Goal: Task Accomplishment & Management: Manage account settings

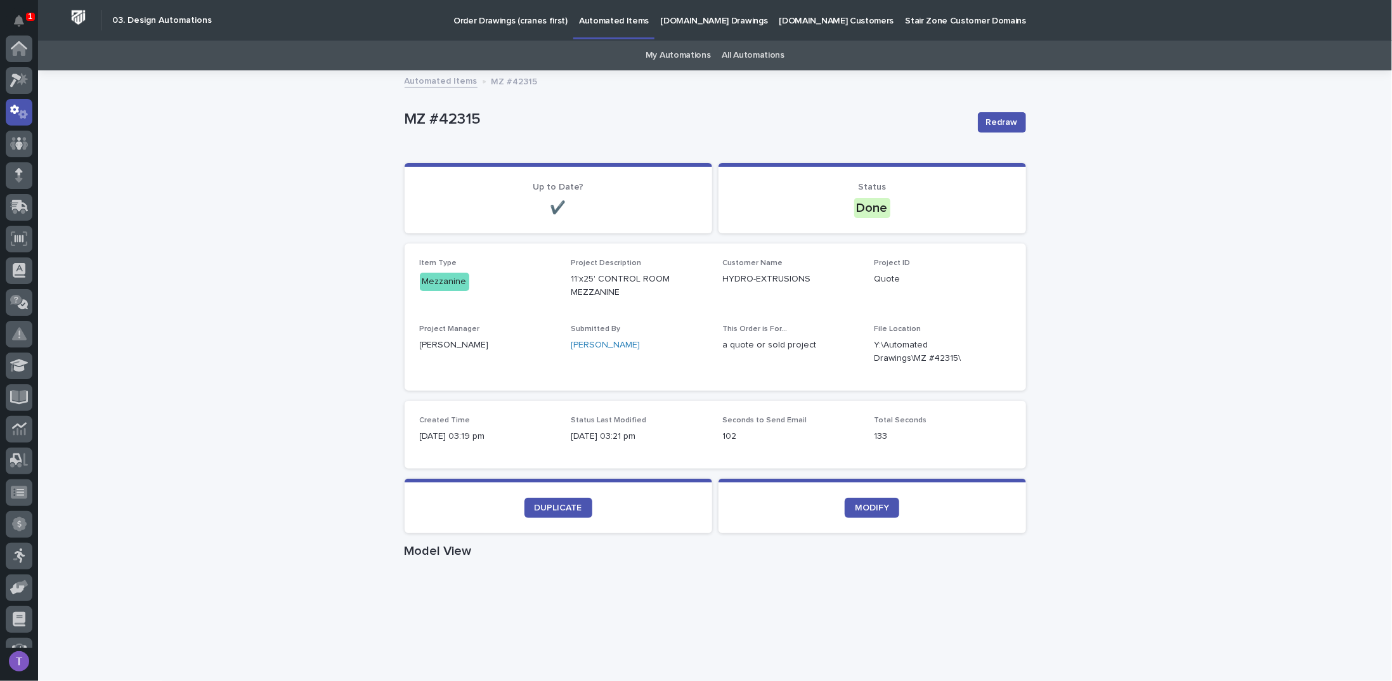
scroll to position [63, 0]
drag, startPoint x: 401, startPoint y: 115, endPoint x: 483, endPoint y: 115, distance: 81.8
click at [483, 115] on p "MZ #42315" at bounding box center [686, 119] width 563 height 18
copy p "MZ #42315"
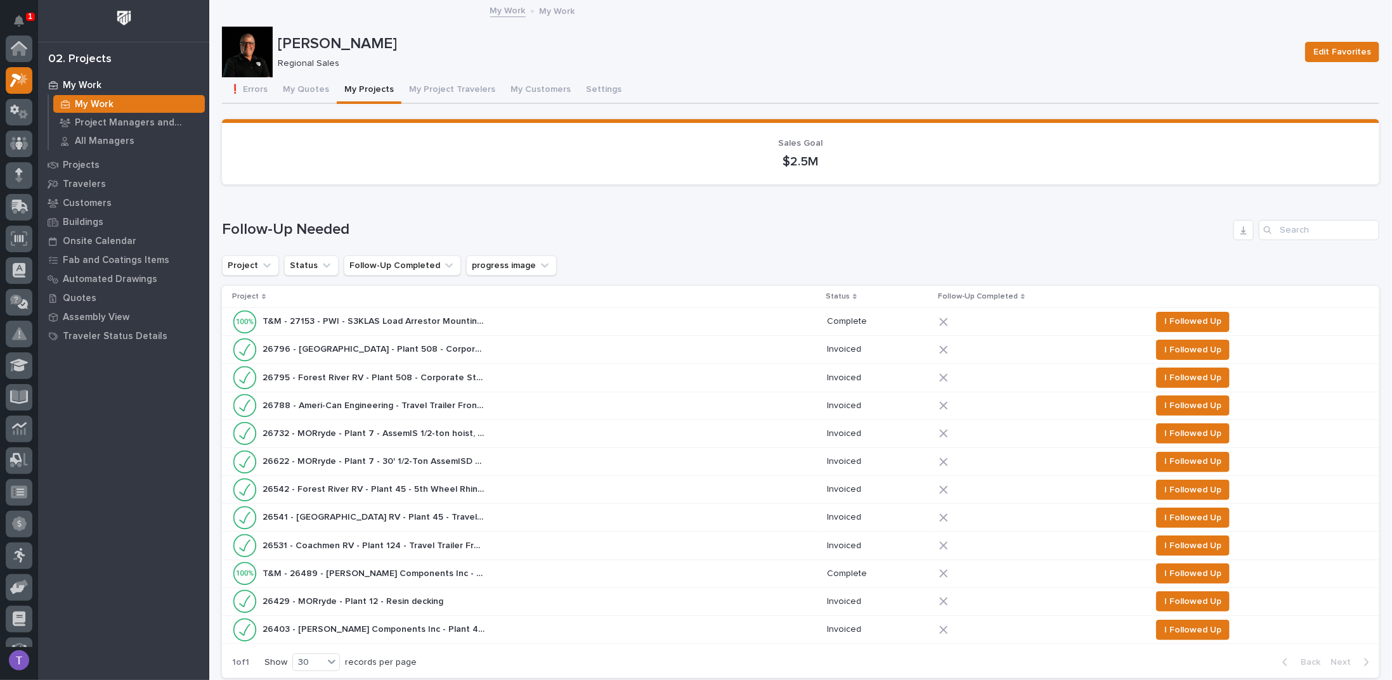
scroll to position [32, 0]
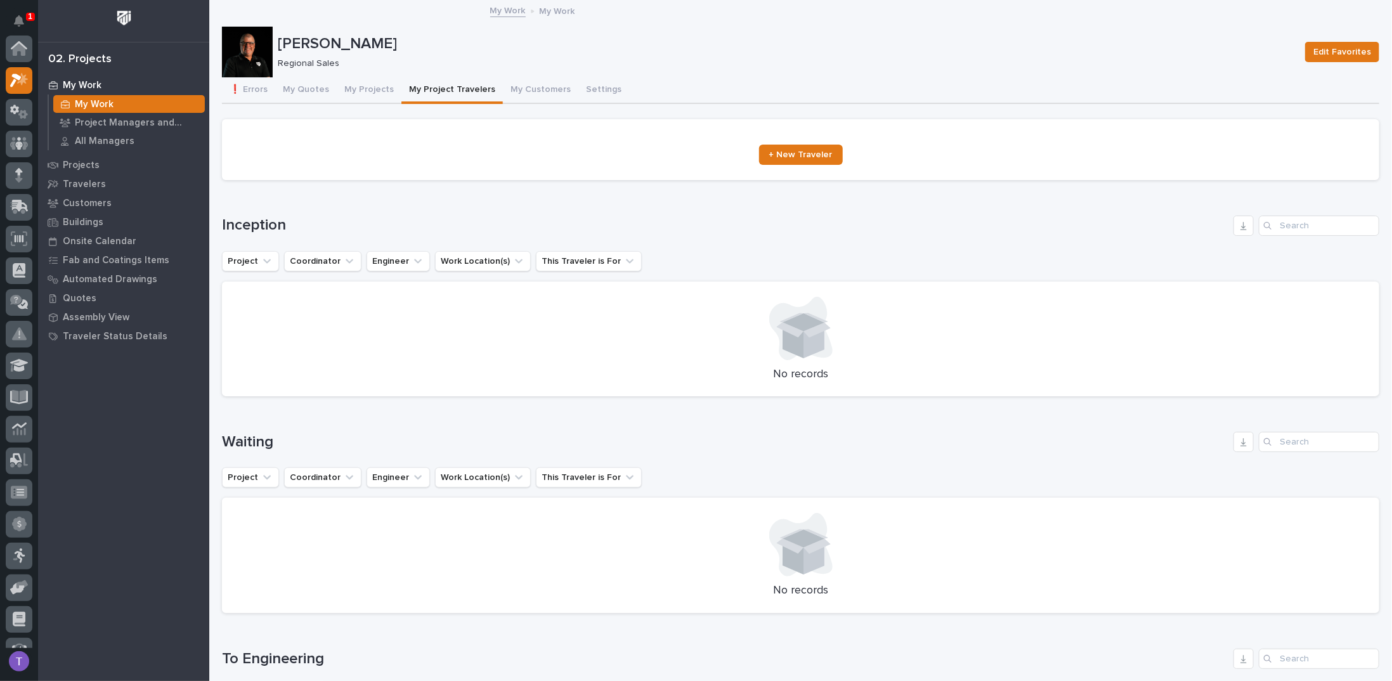
scroll to position [32, 0]
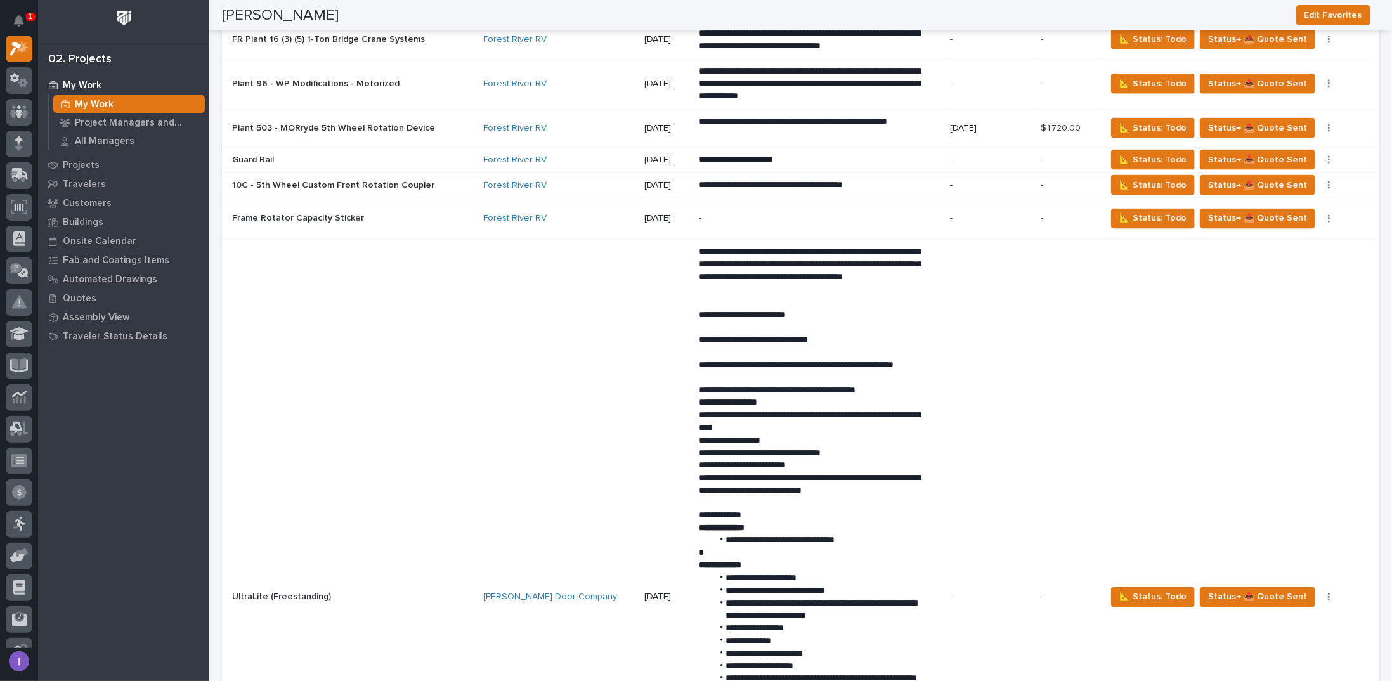
scroll to position [4376, 0]
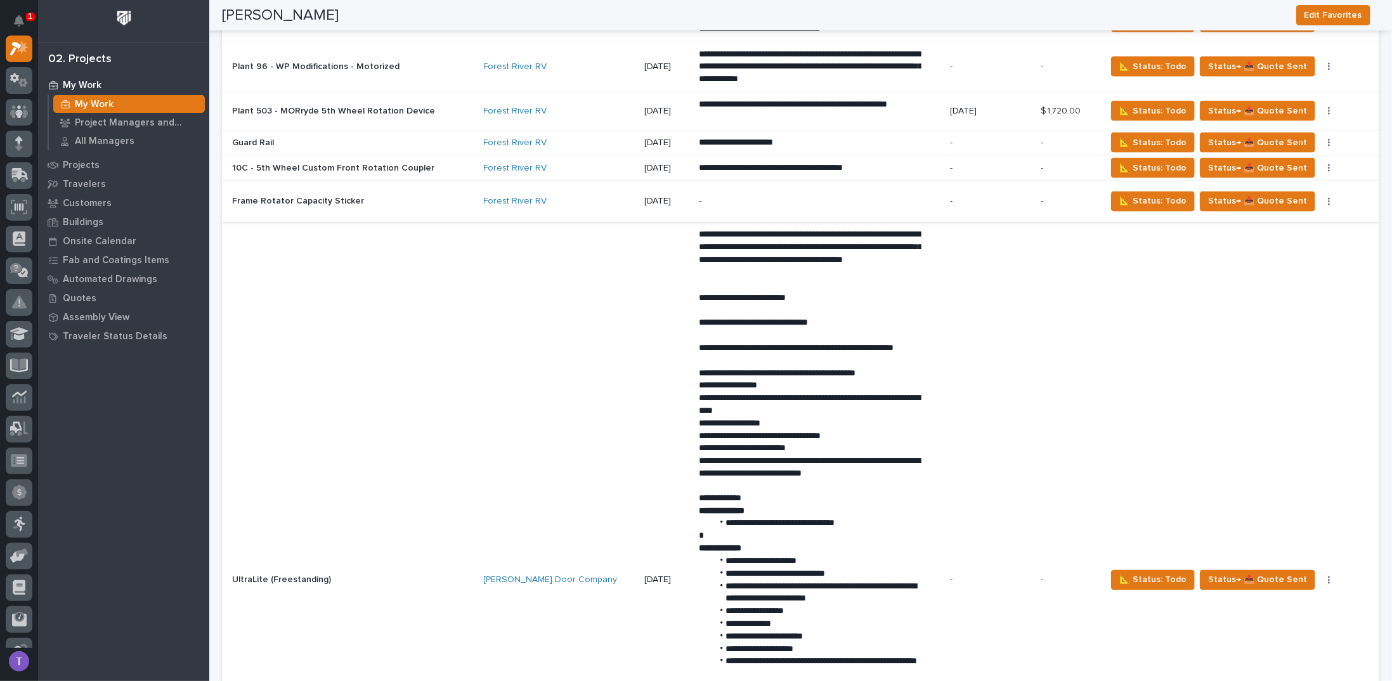
click at [1320, 197] on button "button" at bounding box center [1329, 201] width 18 height 9
click at [1145, 193] on span "📐 Status: Todo" at bounding box center [1152, 200] width 67 height 15
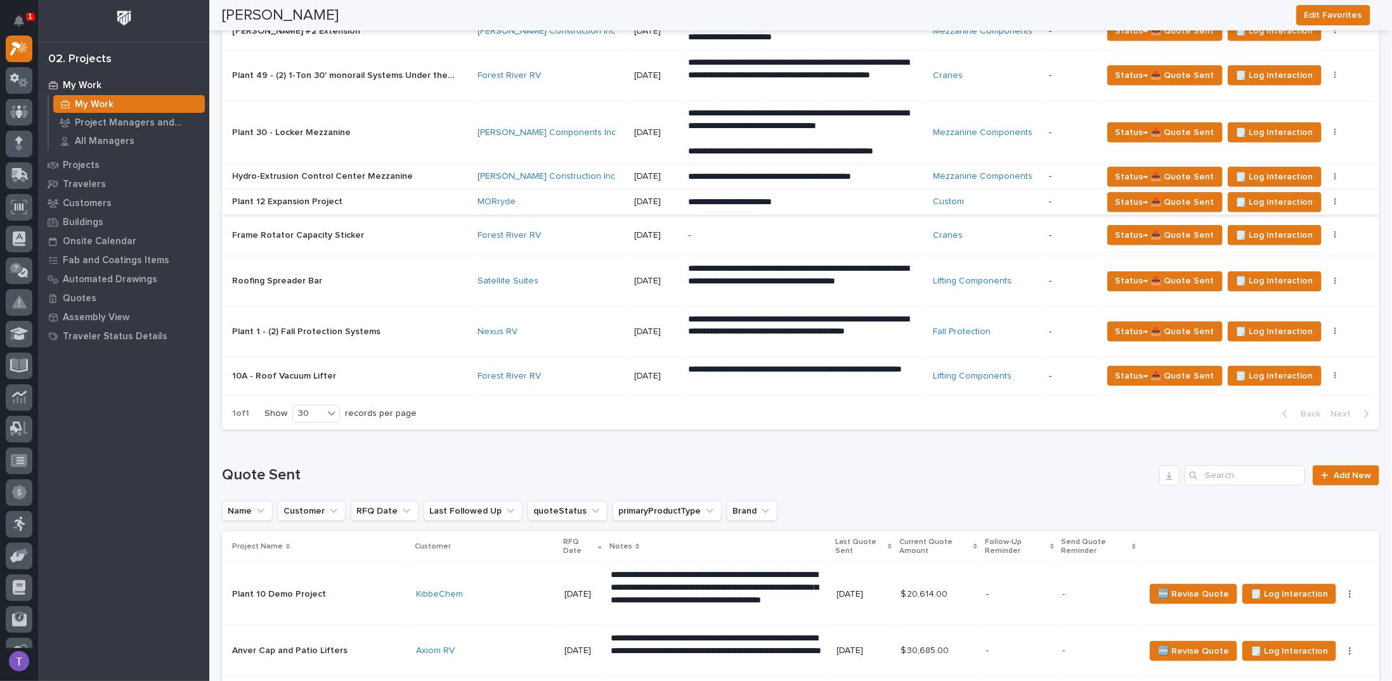
scroll to position [824, 0]
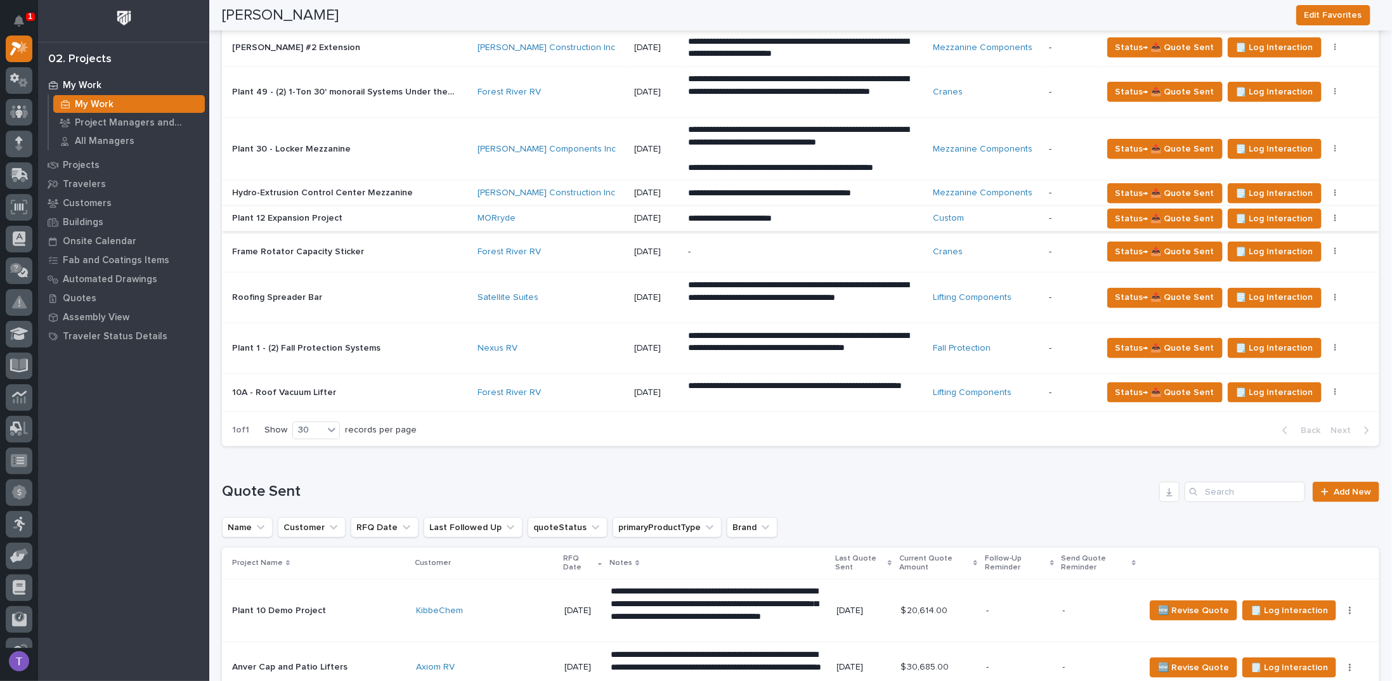
click at [318, 183] on div "Hydro-Extrusion Control Center Mezzanine Hydro-Extrusion Control Center Mezzani…" at bounding box center [349, 193] width 235 height 21
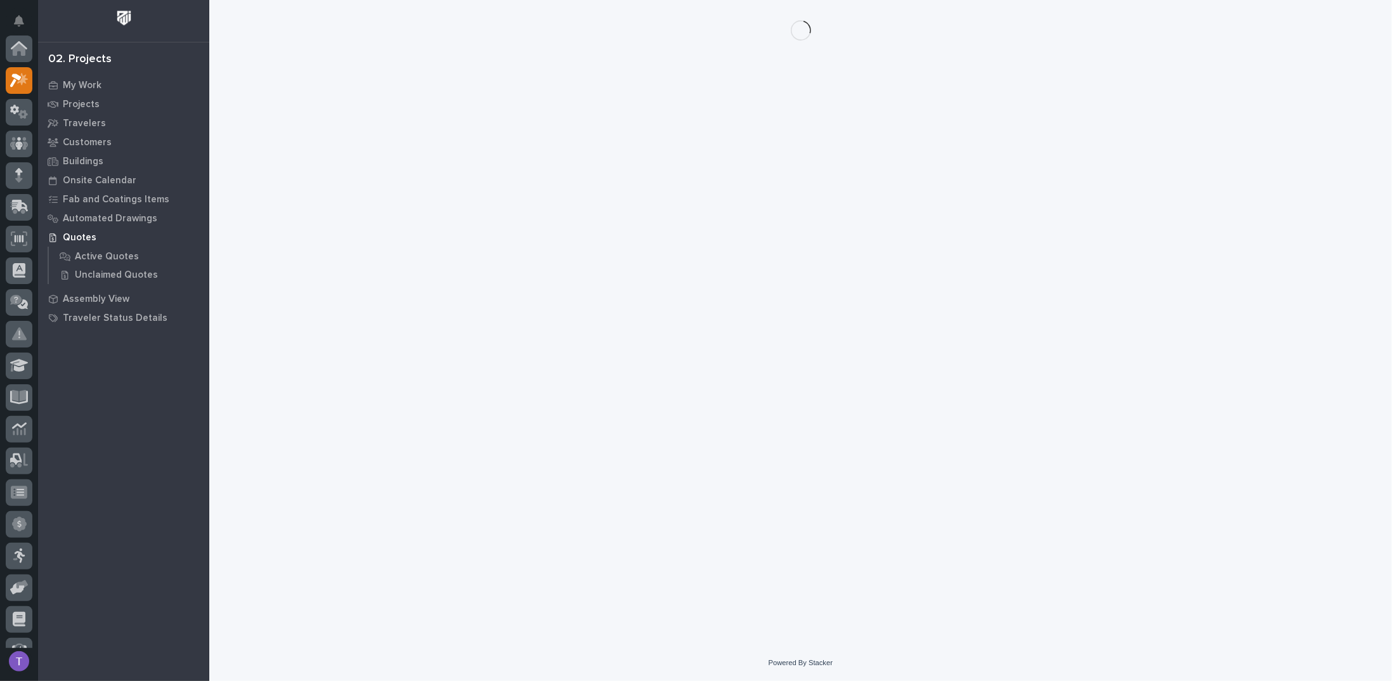
scroll to position [32, 0]
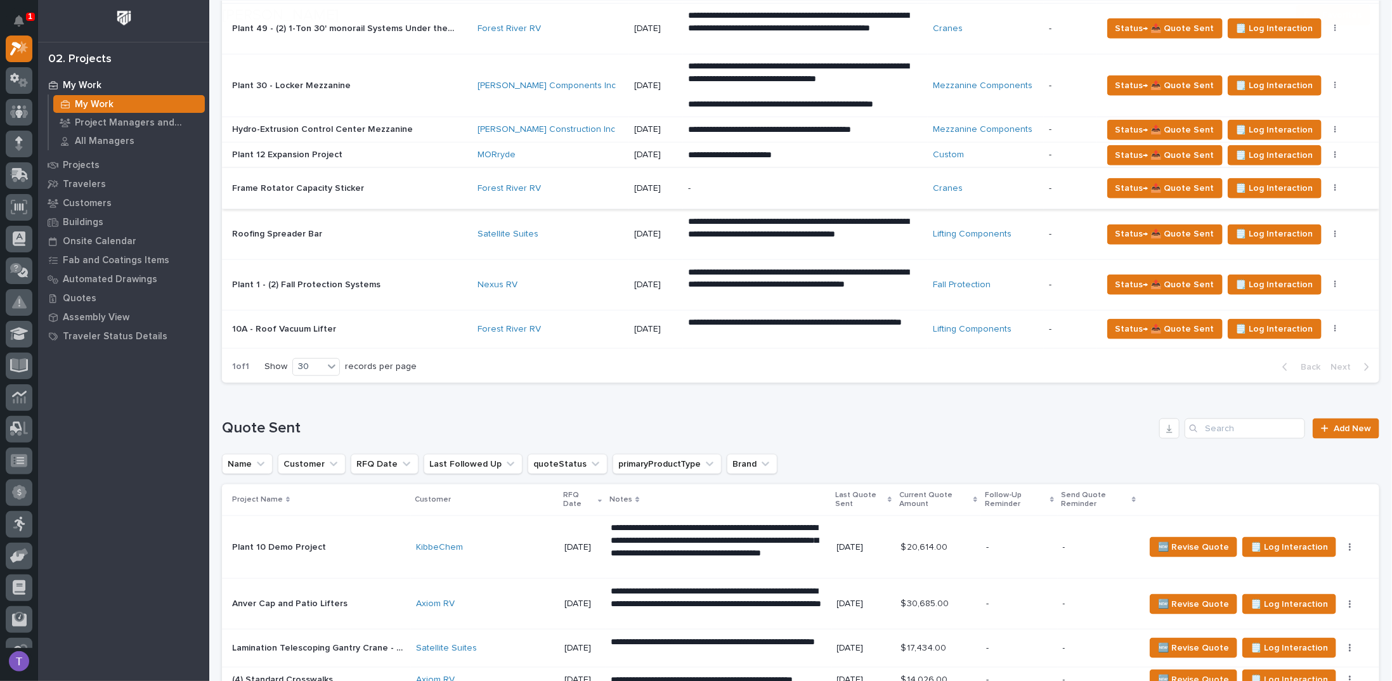
scroll to position [824, 0]
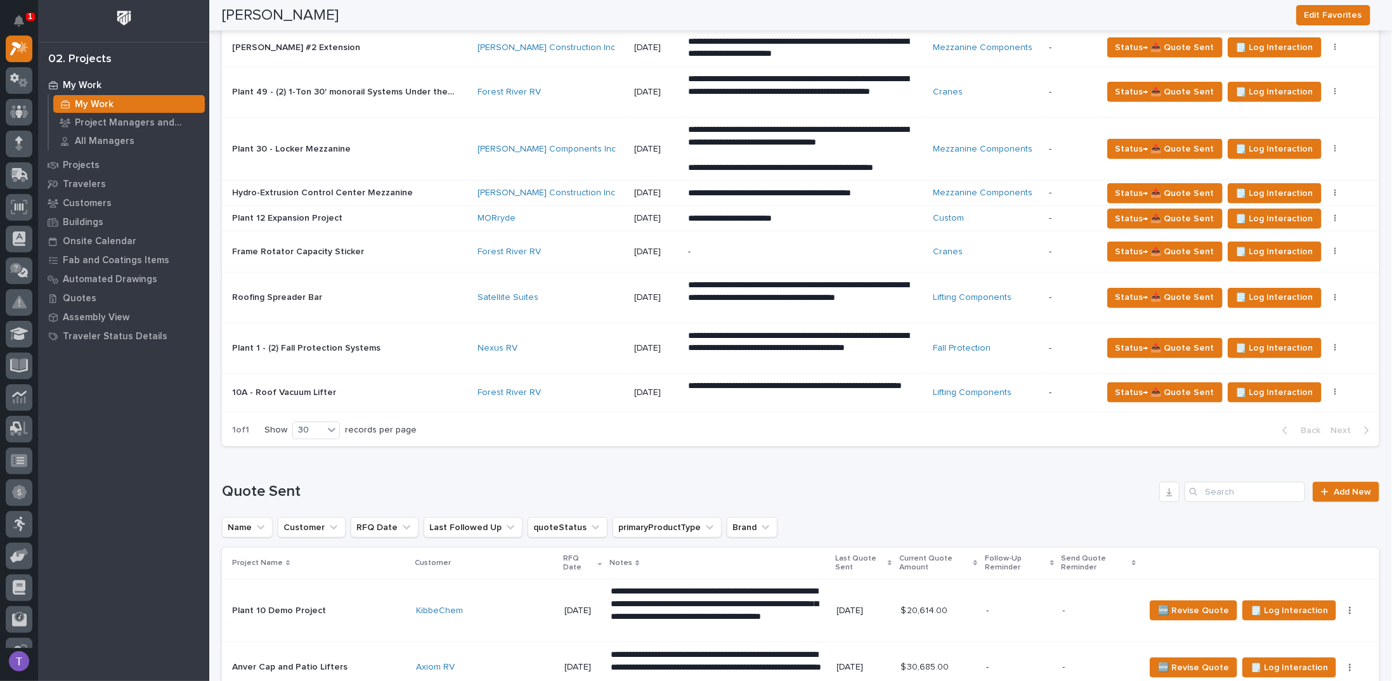
click at [309, 245] on p "Frame Rotator Capacity Sticker" at bounding box center [299, 250] width 134 height 13
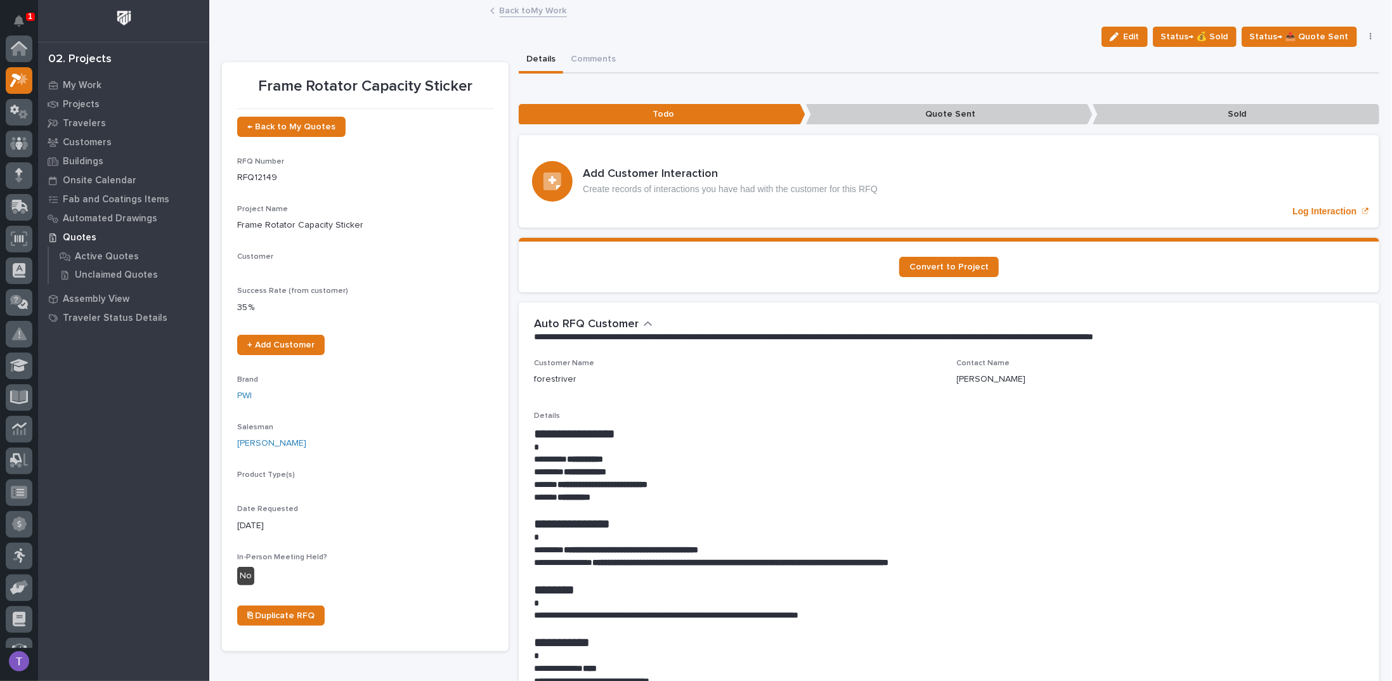
scroll to position [32, 0]
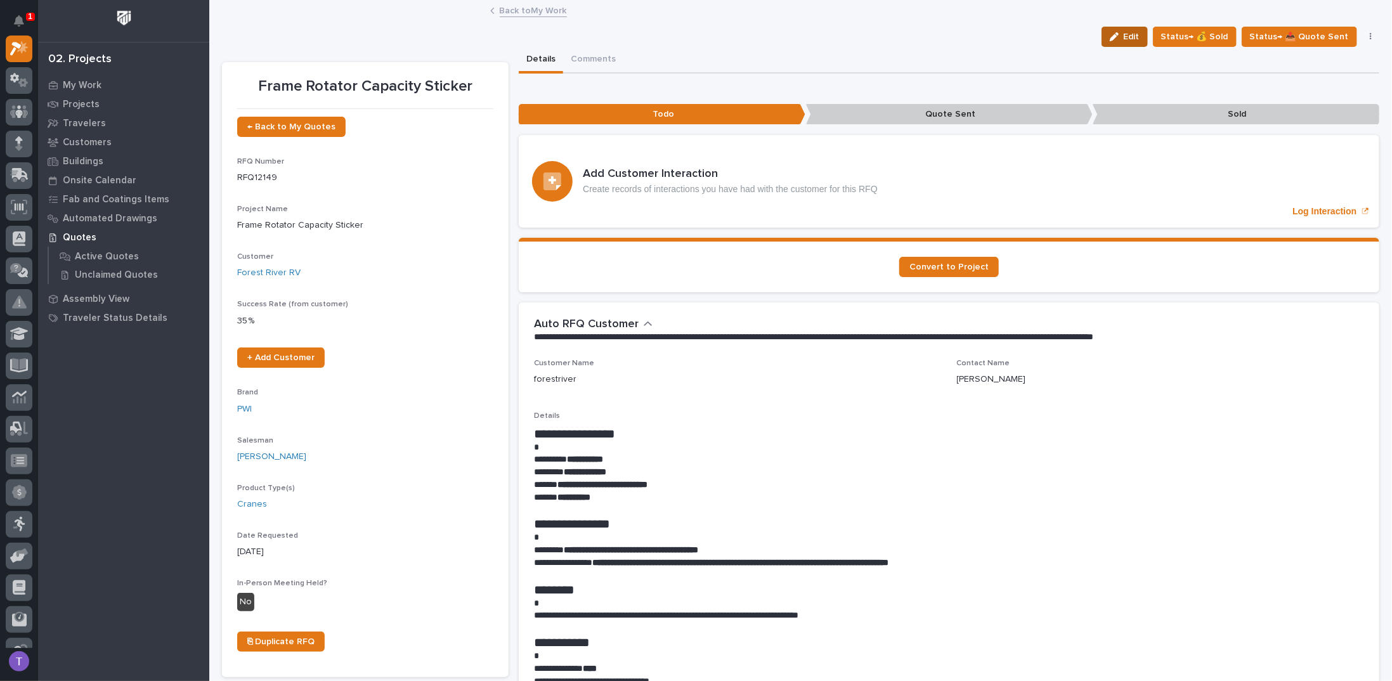
click at [1130, 31] on span "Edit" at bounding box center [1132, 36] width 16 height 11
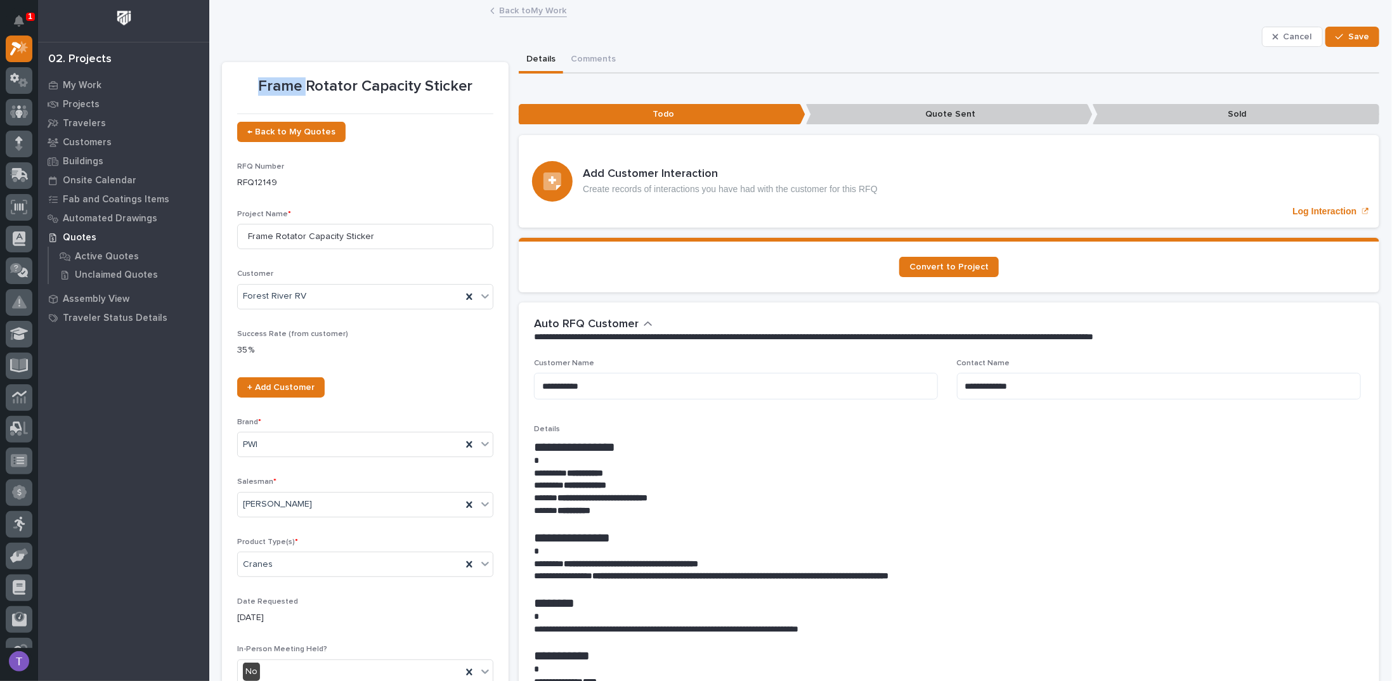
drag, startPoint x: 261, startPoint y: 83, endPoint x: 307, endPoint y: 79, distance: 45.9
click at [307, 79] on p "Frame Rotator Capacity Sticker" at bounding box center [365, 86] width 256 height 18
click at [259, 84] on p "Frame Rotator Capacity Sticker" at bounding box center [365, 86] width 256 height 18
drag, startPoint x: 259, startPoint y: 86, endPoint x: 486, endPoint y: 94, distance: 226.6
click at [486, 94] on p "Frame Rotator Capacity Sticker" at bounding box center [365, 86] width 256 height 18
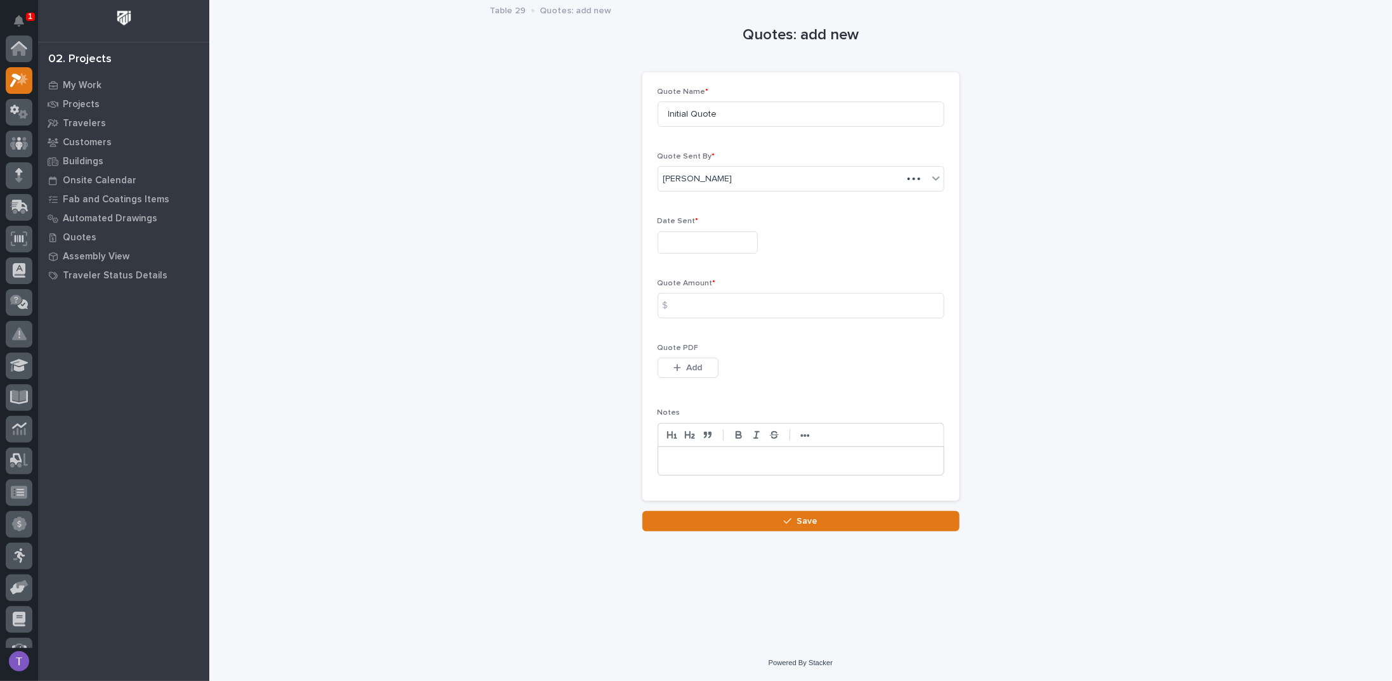
scroll to position [32, 0]
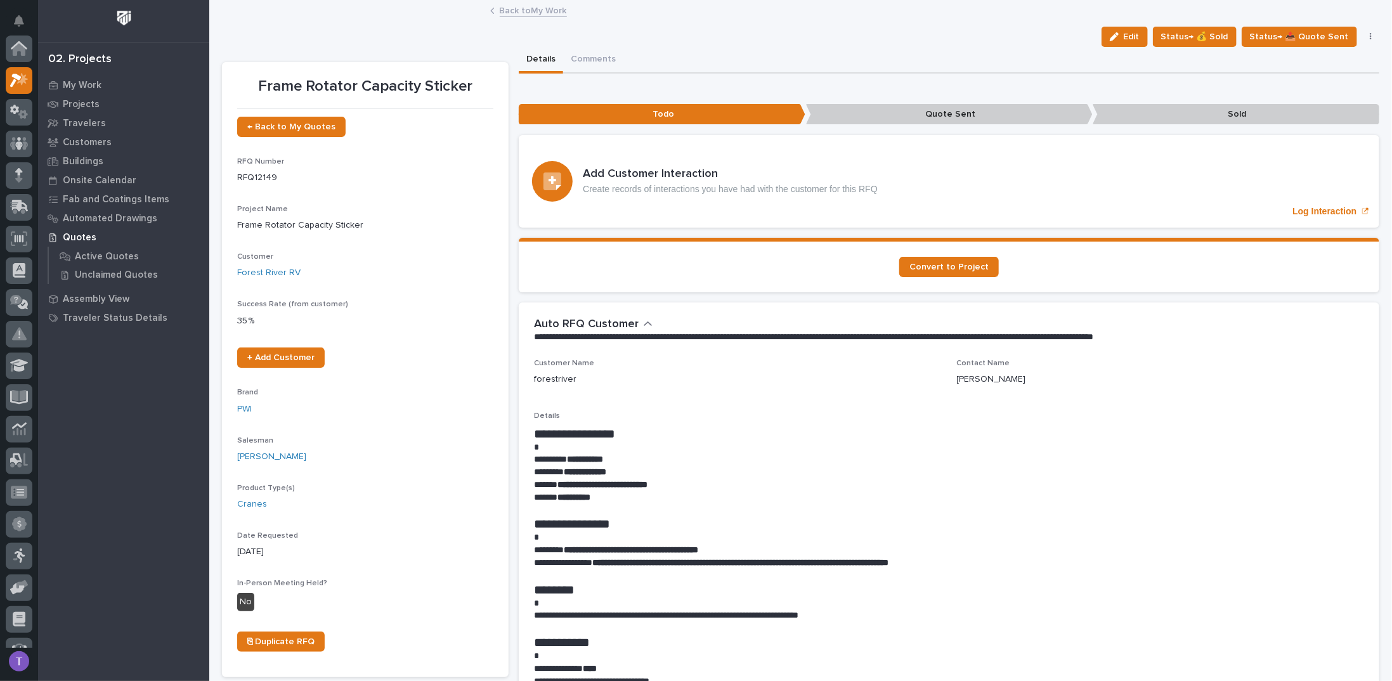
scroll to position [32, 0]
click at [1119, 36] on icon "button" at bounding box center [1114, 36] width 9 height 9
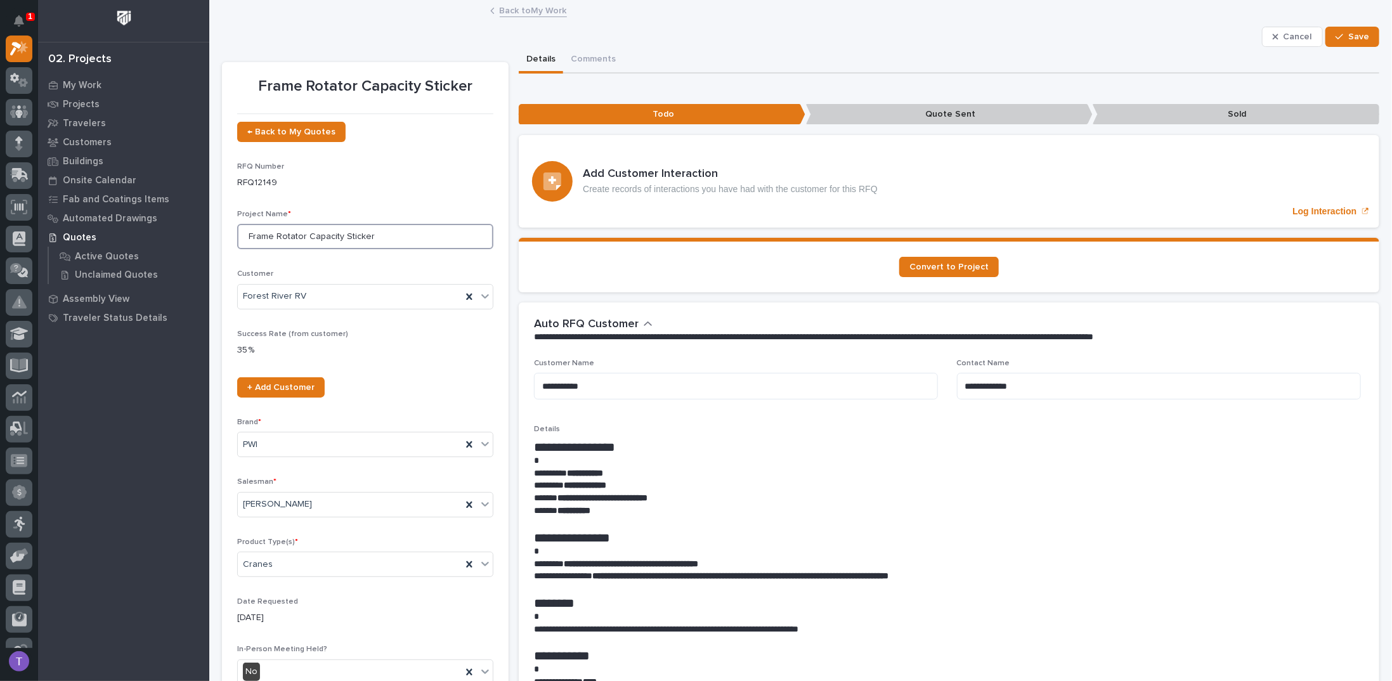
drag, startPoint x: 247, startPoint y: 236, endPoint x: 471, endPoint y: 243, distance: 223.3
click at [471, 243] on input "Frame Rotator Capacity Sticker" at bounding box center [365, 236] width 256 height 25
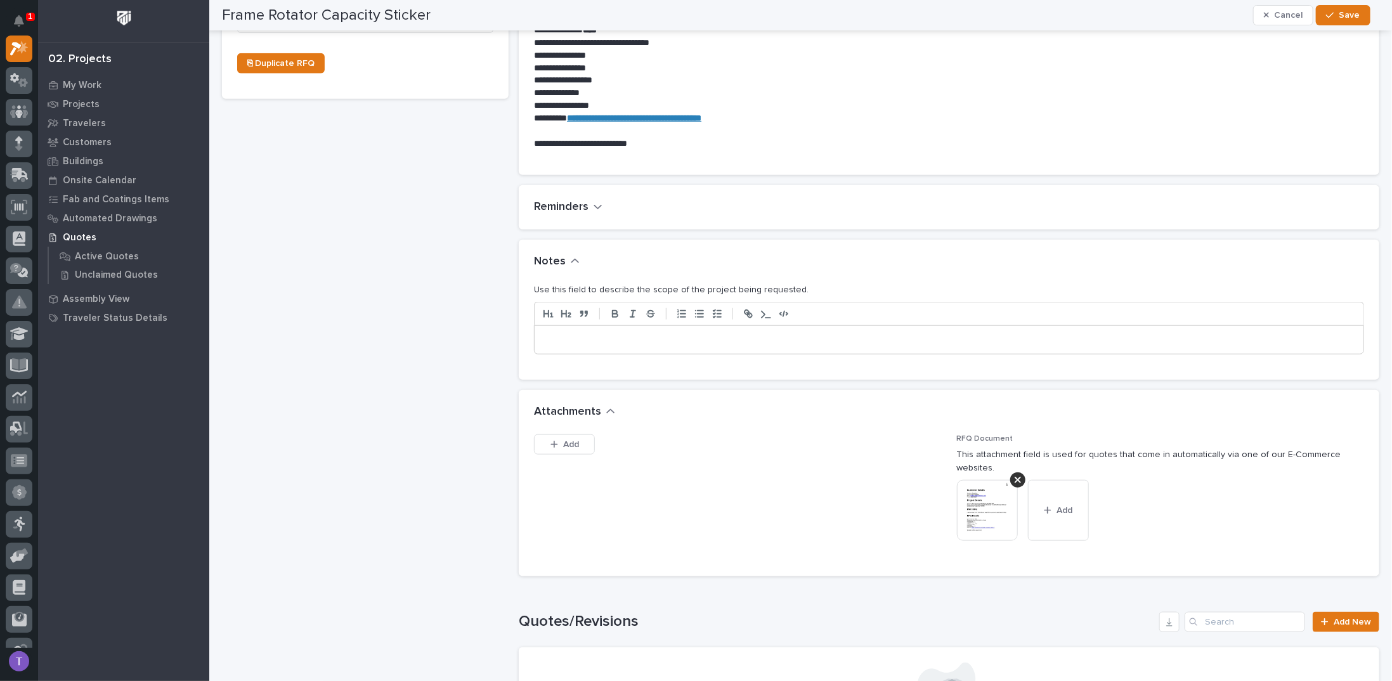
scroll to position [761, 0]
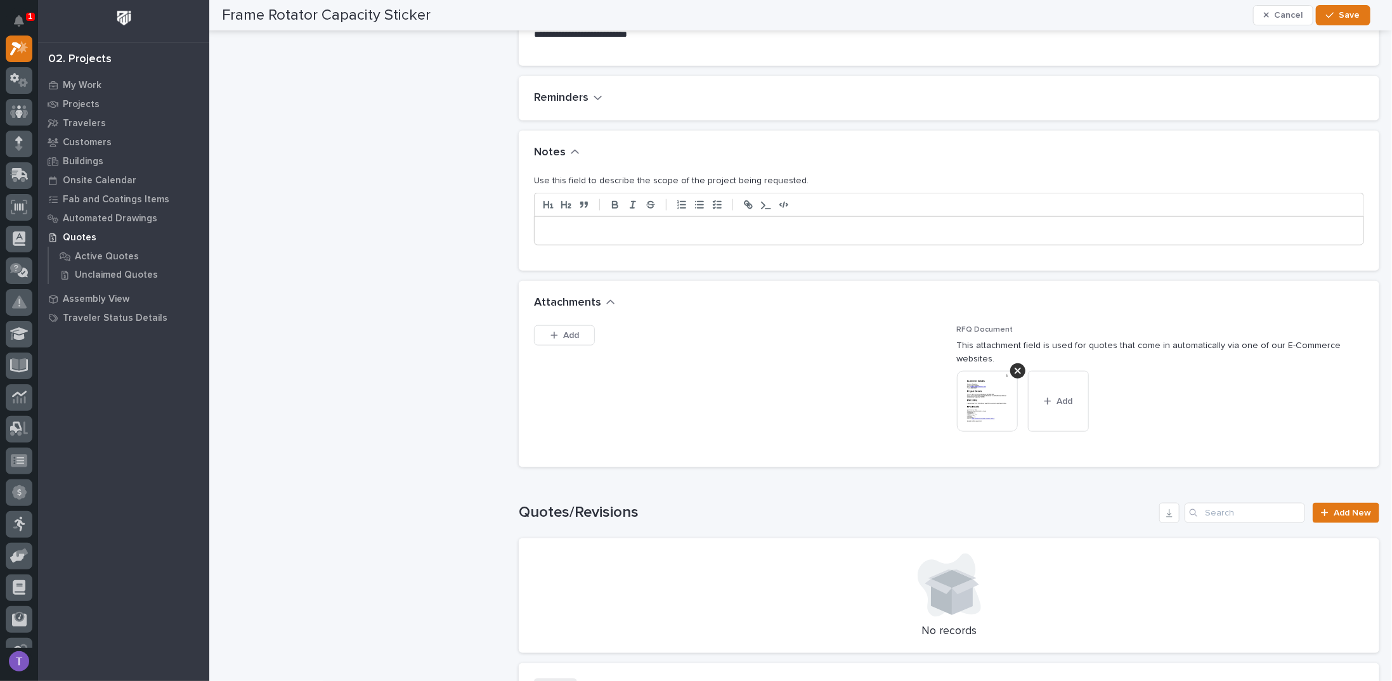
click at [975, 374] on img at bounding box center [987, 401] width 61 height 61
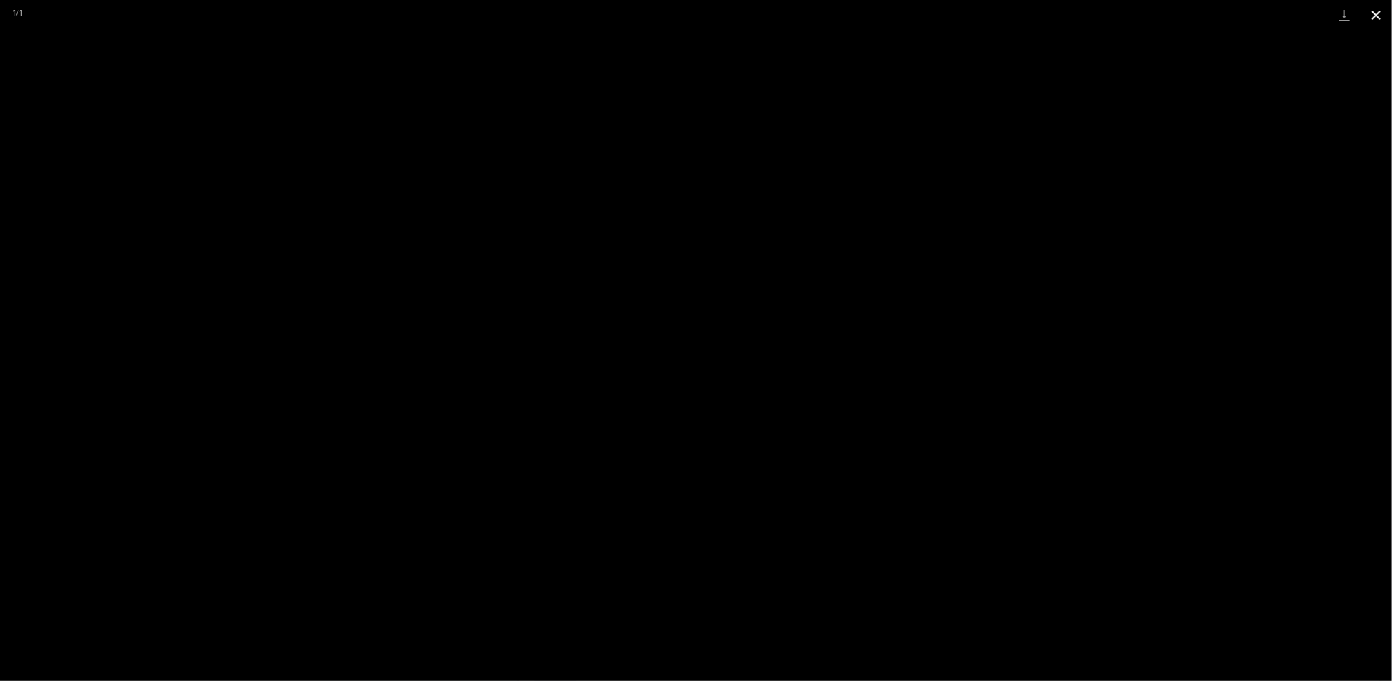
click at [1378, 11] on button "Close gallery" at bounding box center [1376, 15] width 32 height 30
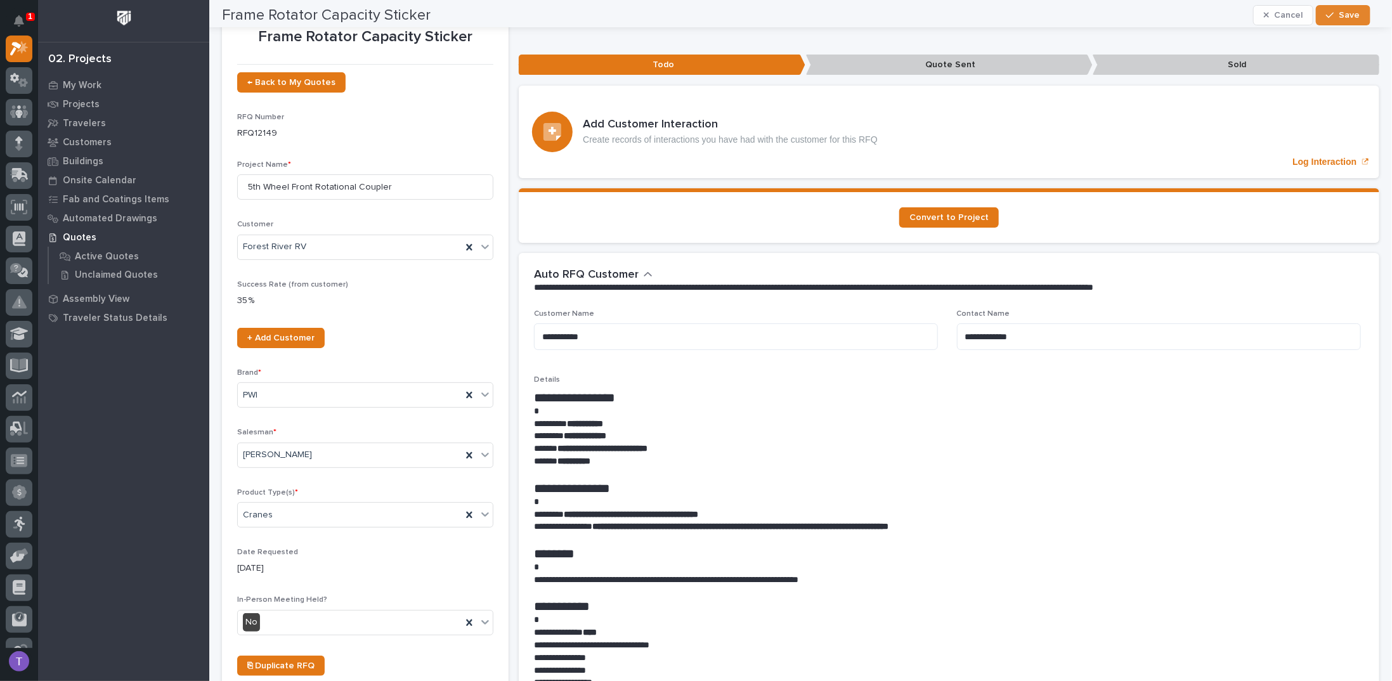
scroll to position [0, 0]
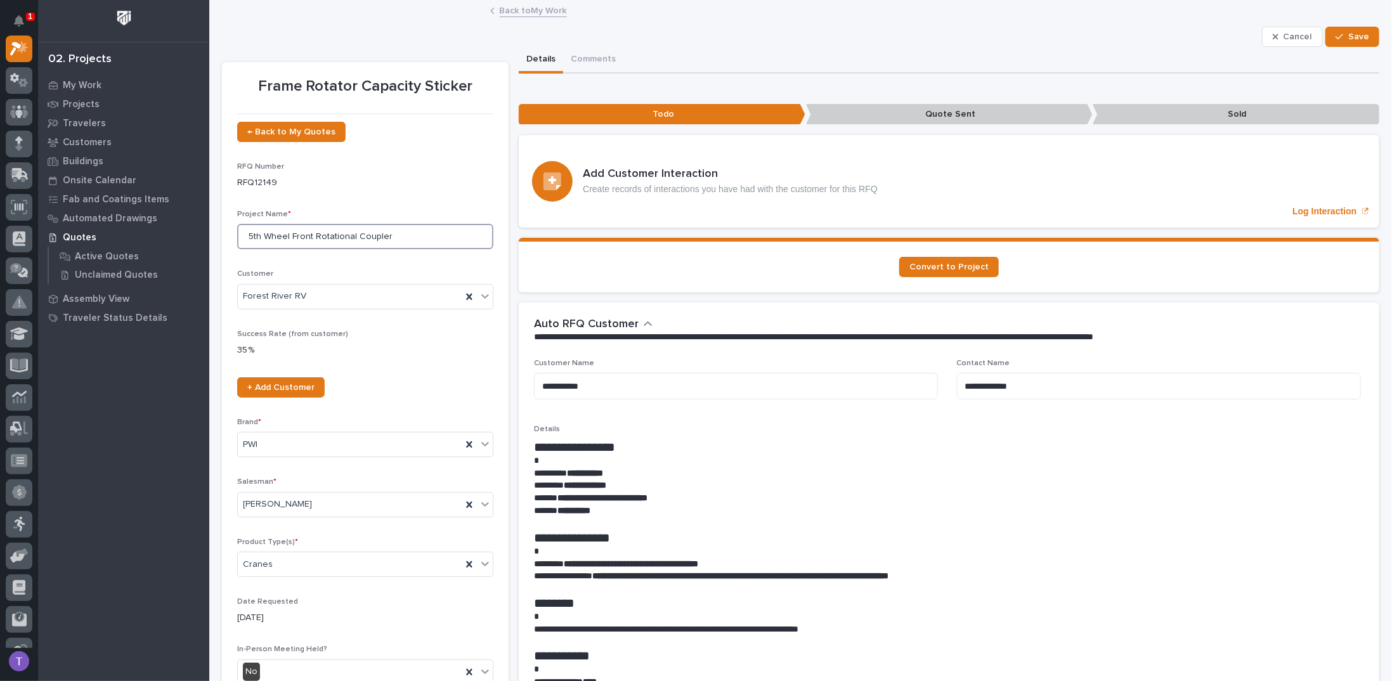
click at [249, 237] on input "5th Wheel Front Rotational Coupler" at bounding box center [365, 236] width 256 height 25
type input "Plant 410 5th Wheel Front Rotational Coupler"
click at [1348, 36] on span "Save" at bounding box center [1358, 36] width 21 height 11
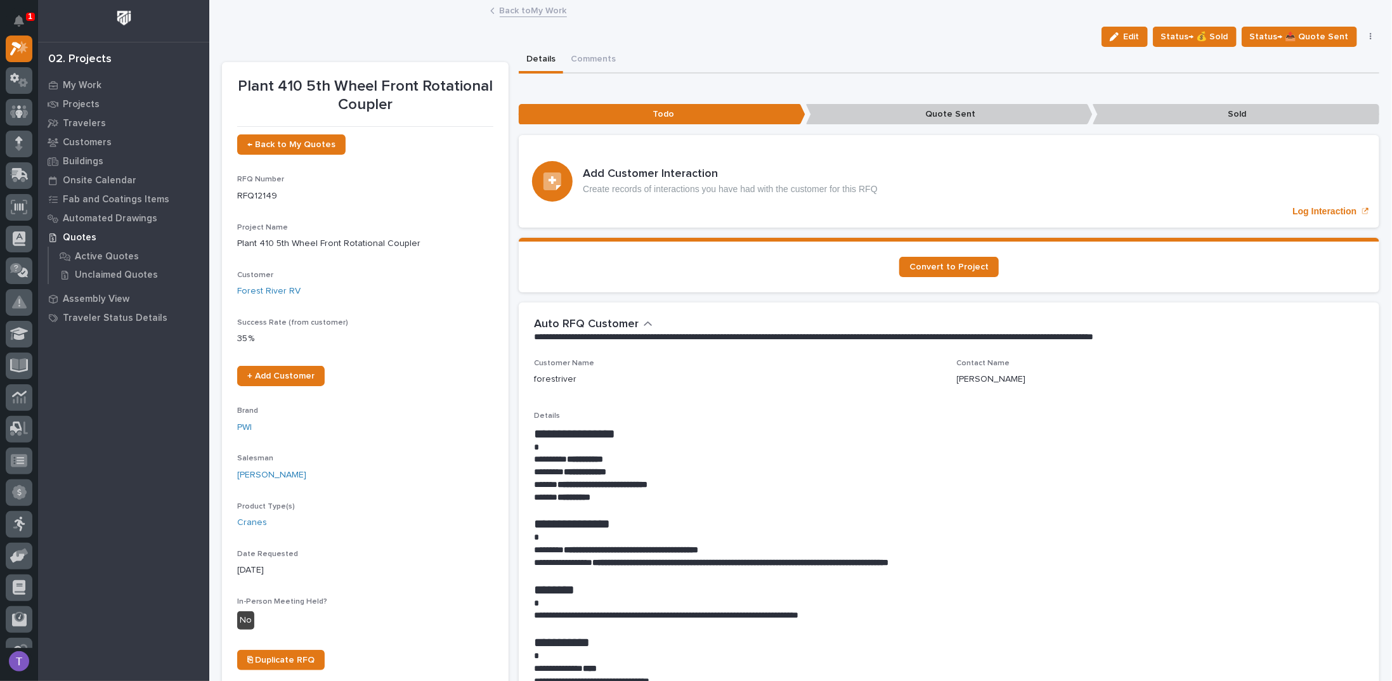
click at [505, 6] on link "Back to My Work" at bounding box center [533, 10] width 67 height 15
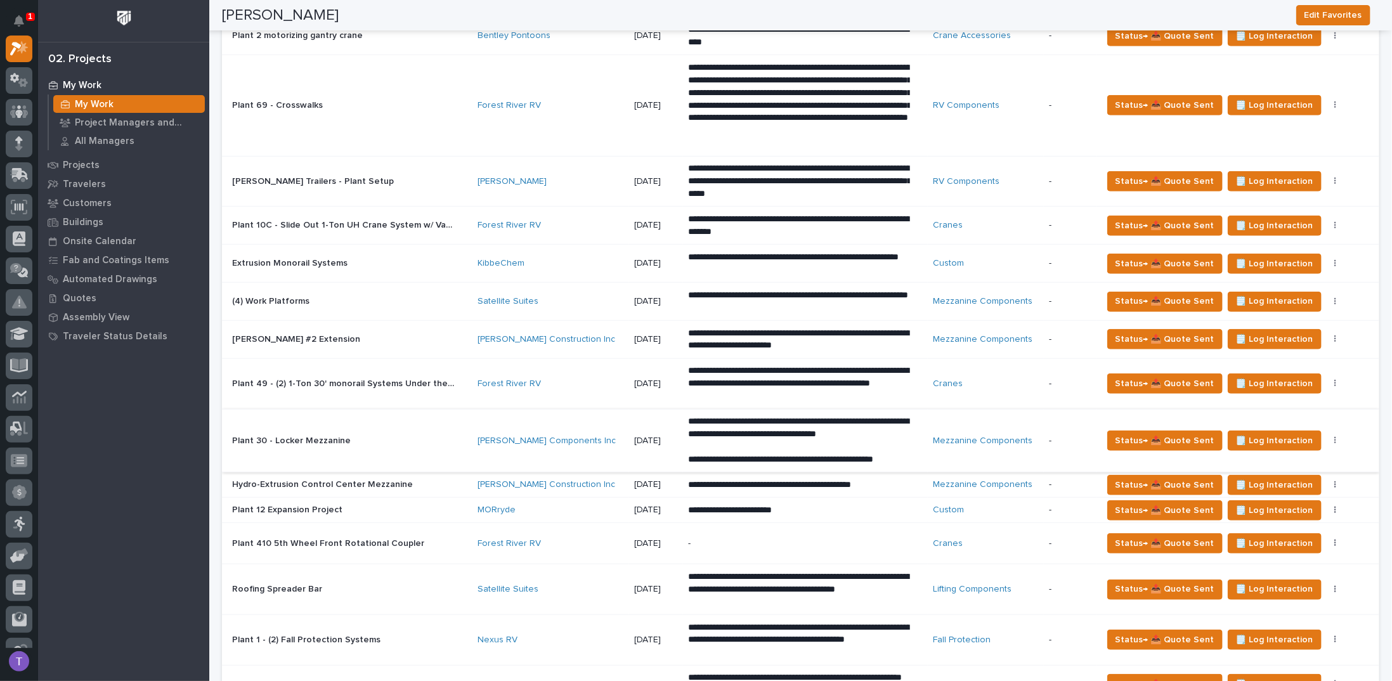
scroll to position [571, 0]
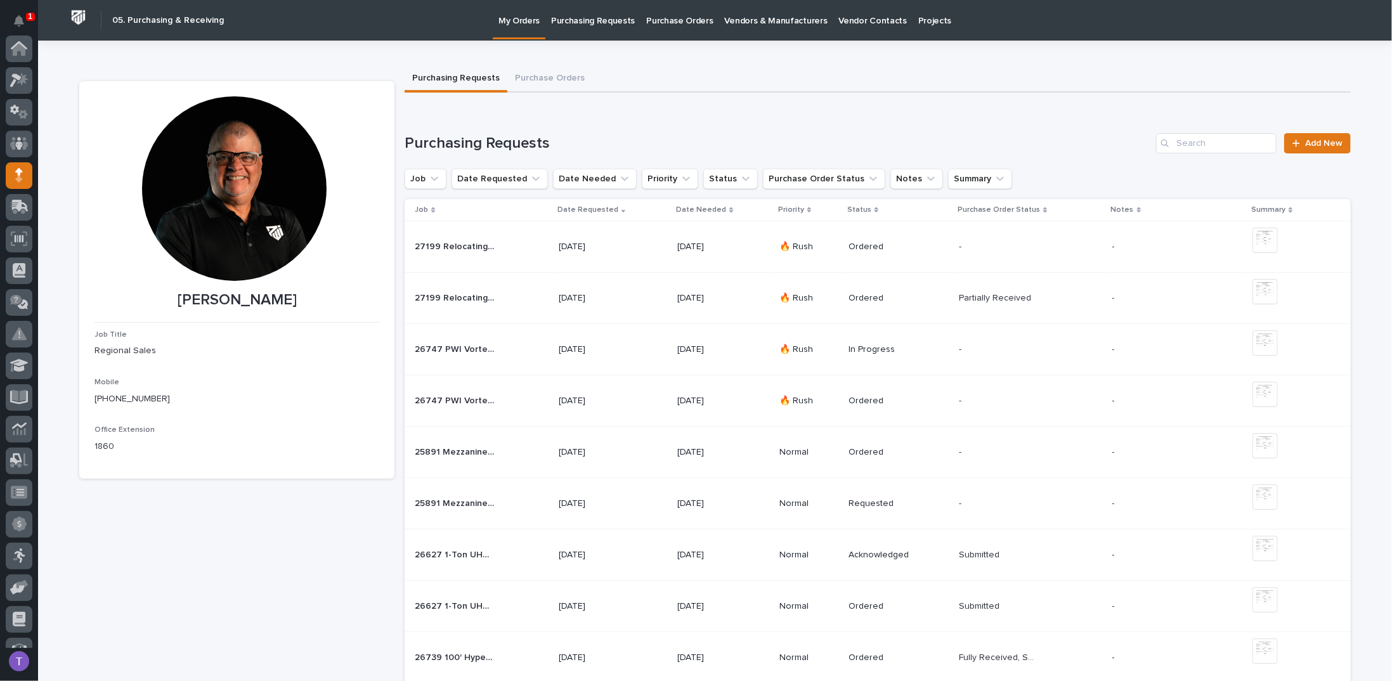
scroll to position [127, 0]
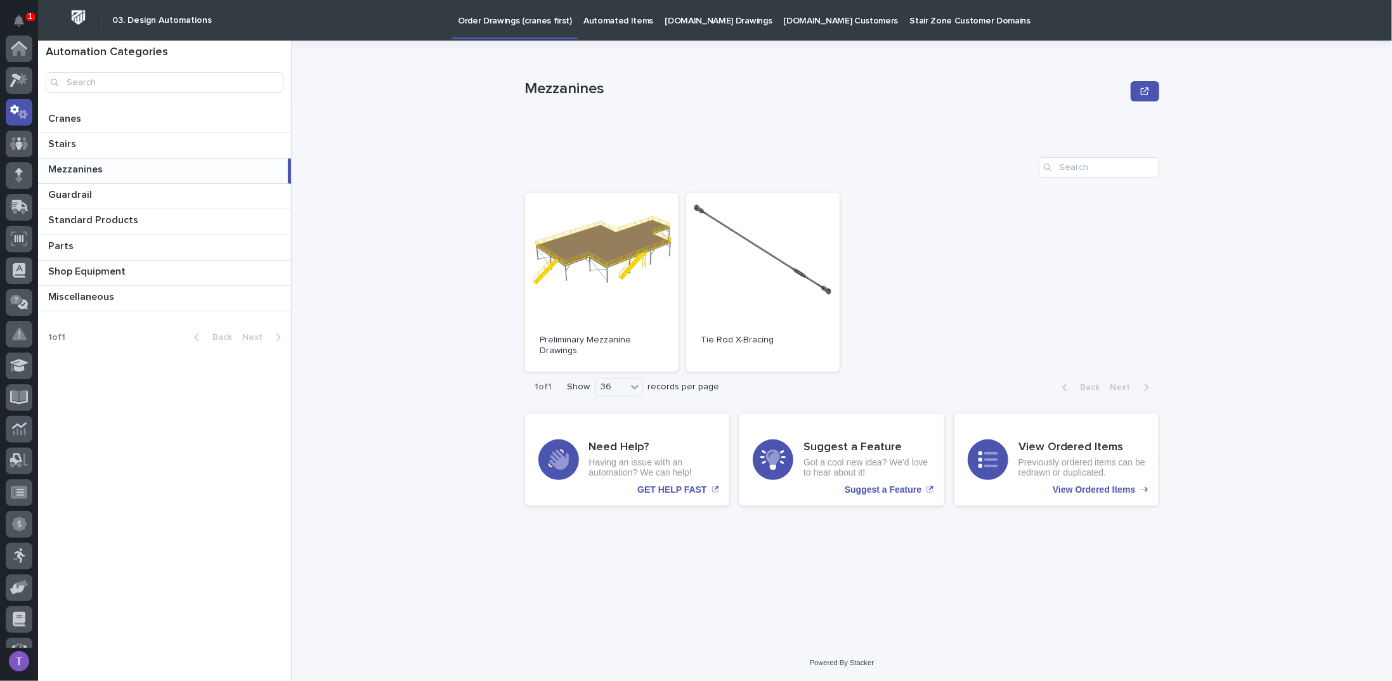
scroll to position [63, 0]
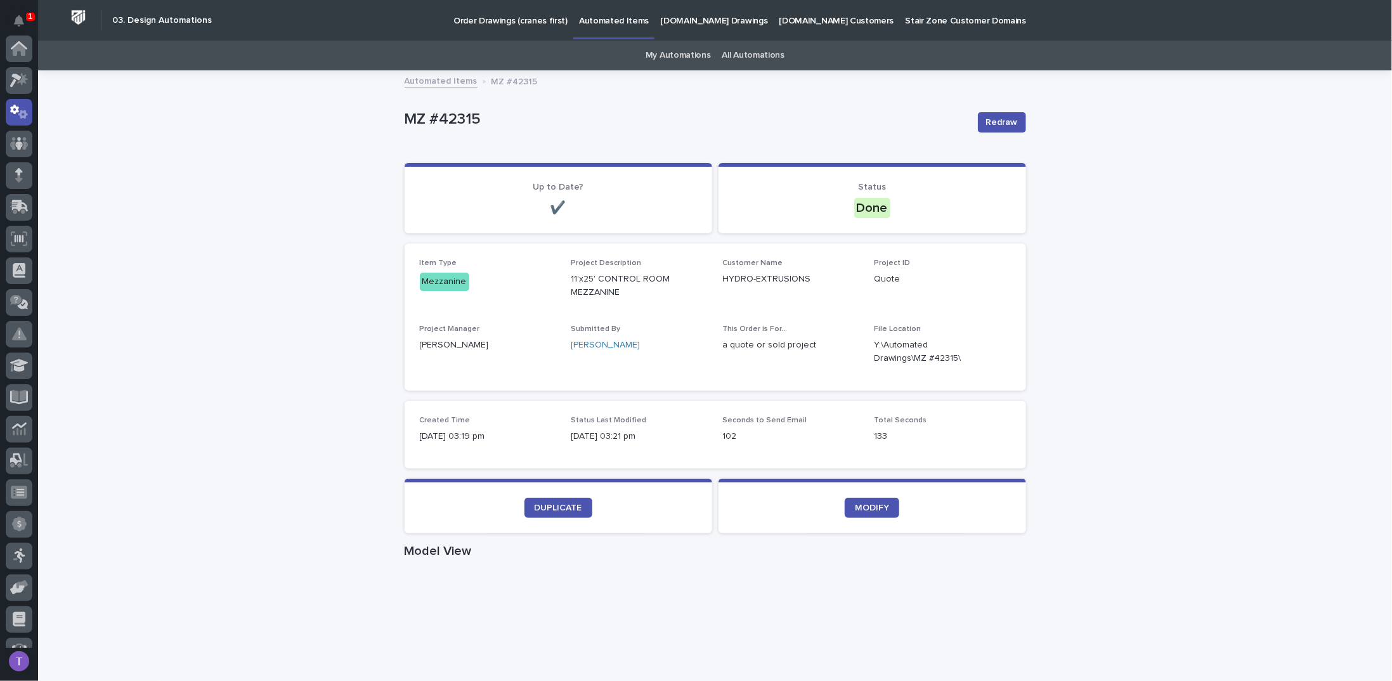
scroll to position [63, 0]
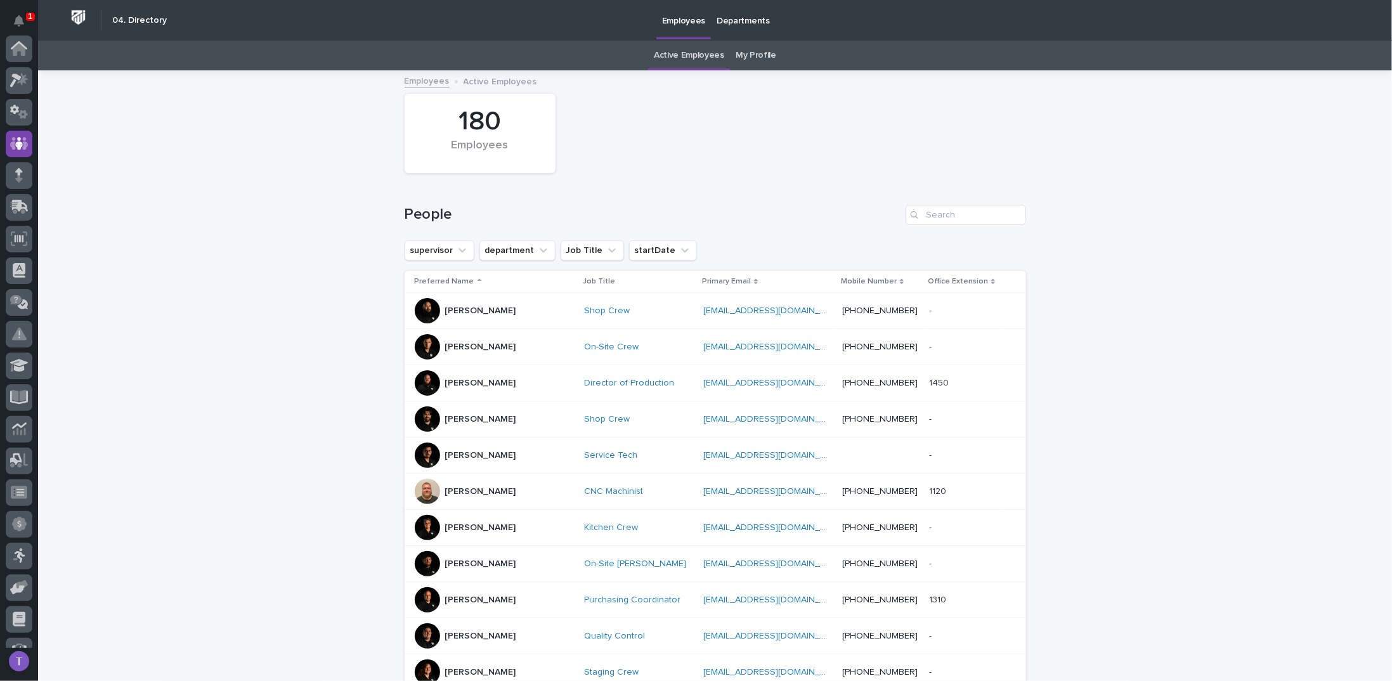
scroll to position [95, 0]
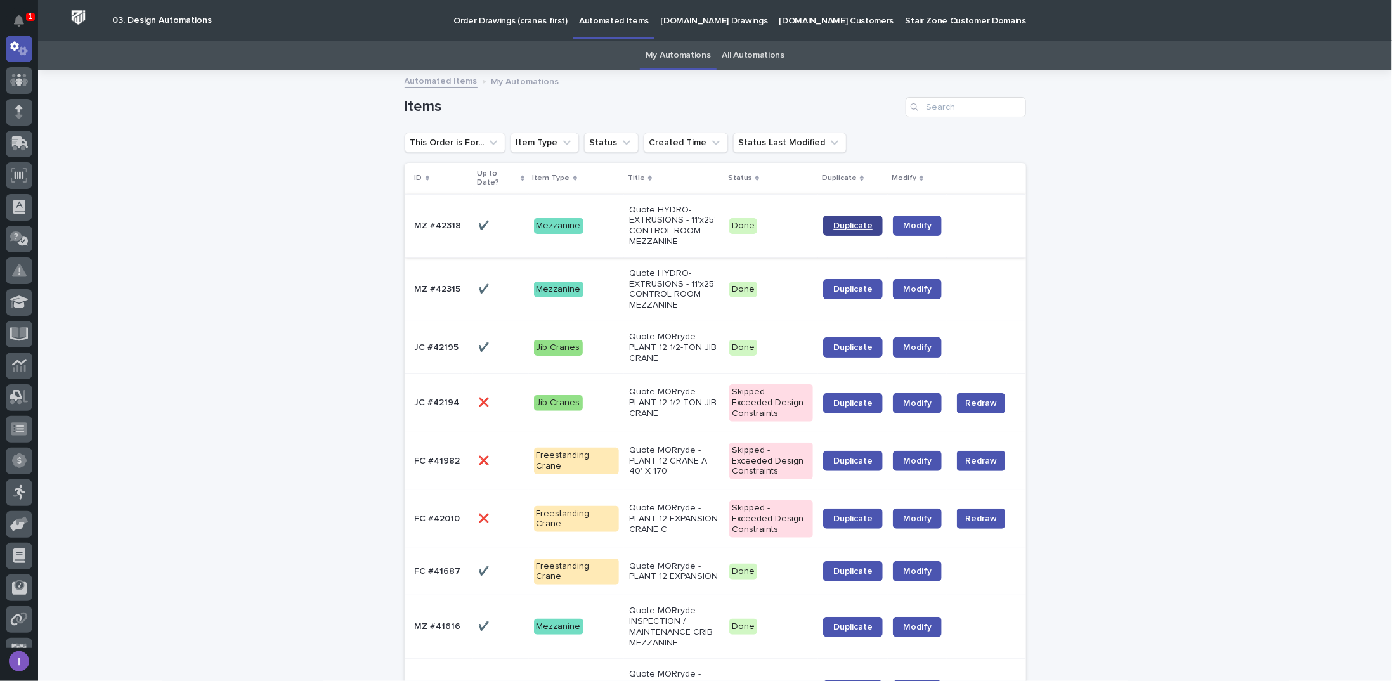
click at [851, 220] on link "Duplicate" at bounding box center [853, 226] width 60 height 20
